Goal: Find specific page/section: Find specific page/section

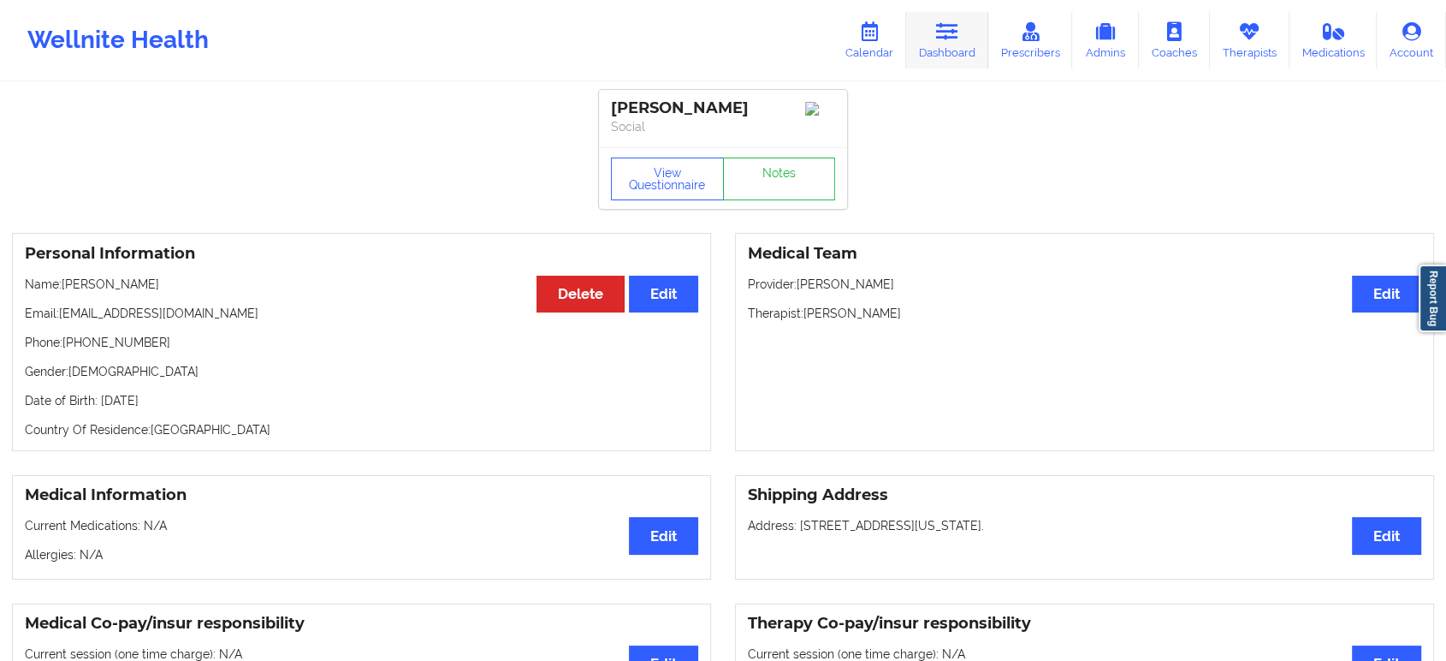
click at [944, 44] on link "Dashboard" at bounding box center [947, 40] width 82 height 56
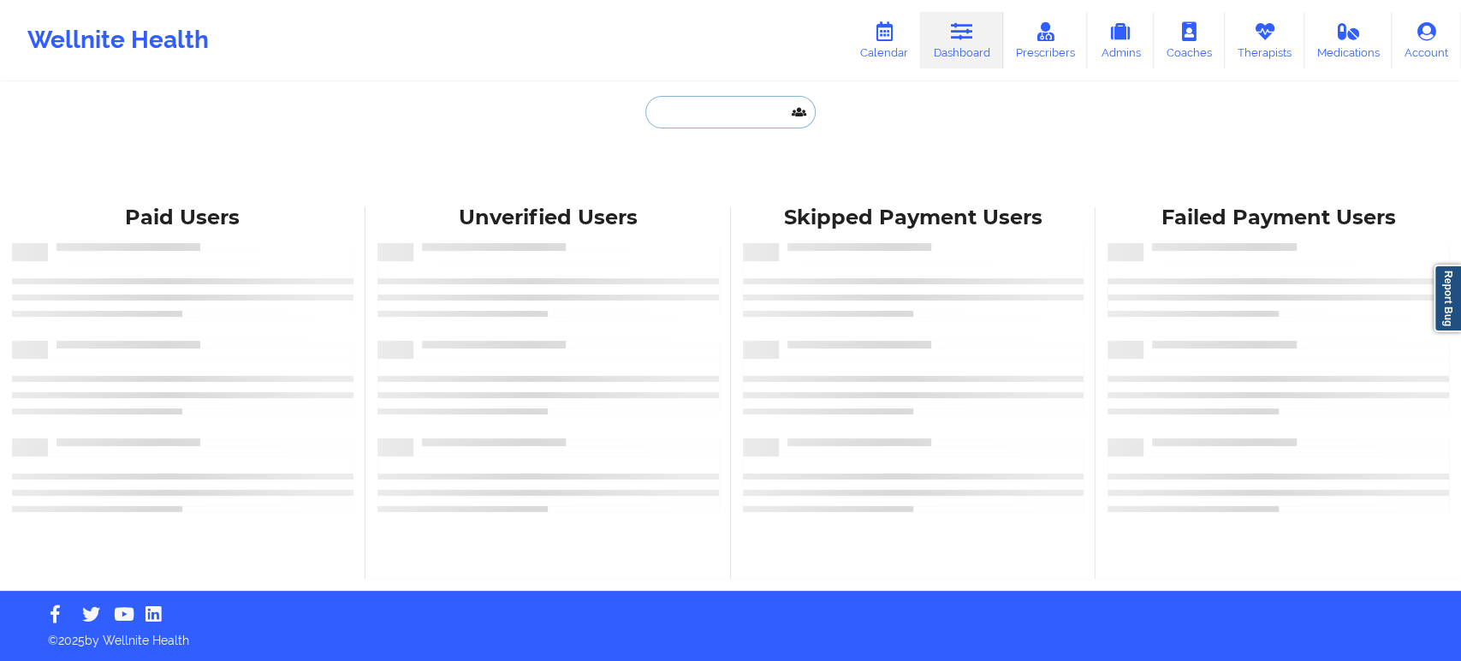
click at [737, 110] on input "text" at bounding box center [729, 112] width 169 height 33
paste input "mr.aragonb@gmail.com"
type input "mr.aragonb@gmail.com"
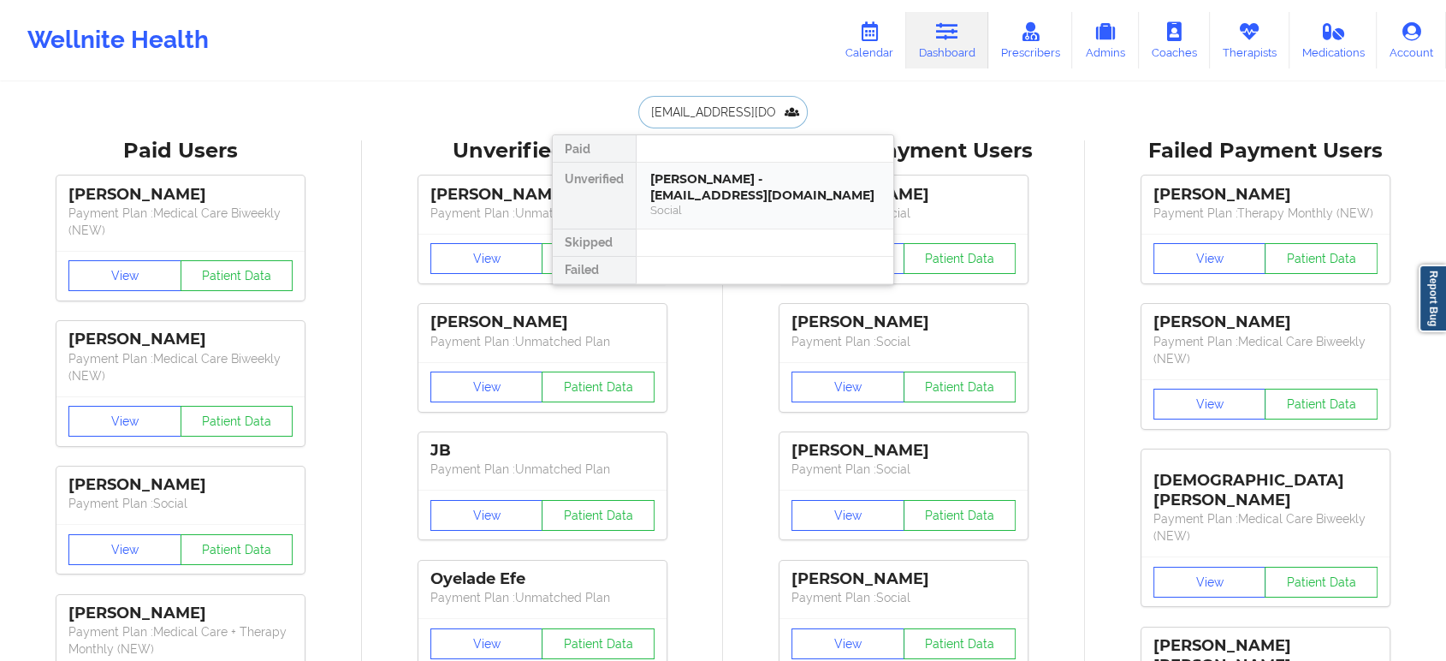
click at [734, 190] on div "Brandon Aragon - mr.aragonb@gmail.com" at bounding box center [764, 187] width 229 height 32
